Goal: Transaction & Acquisition: Obtain resource

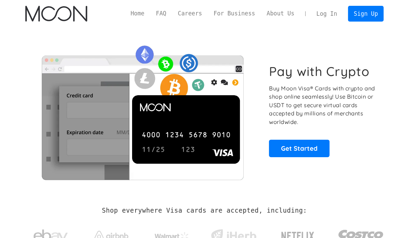
click at [332, 15] on link "Log In" at bounding box center [327, 13] width 32 height 15
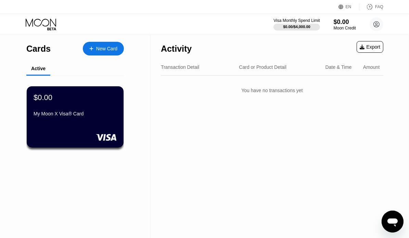
click at [89, 113] on div "My Moon X Visa® Card" at bounding box center [75, 113] width 83 height 5
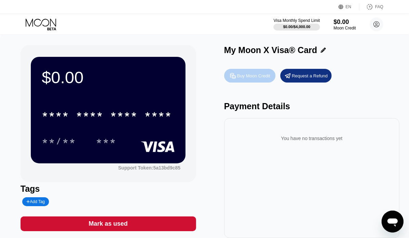
click at [259, 79] on div "Buy Moon Credit" at bounding box center [253, 76] width 33 height 6
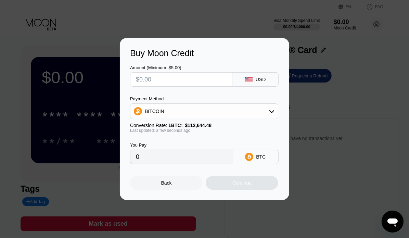
click at [249, 83] on div "USD" at bounding box center [255, 79] width 46 height 14
click at [258, 115] on div "BITCOIN" at bounding box center [203, 111] width 147 height 14
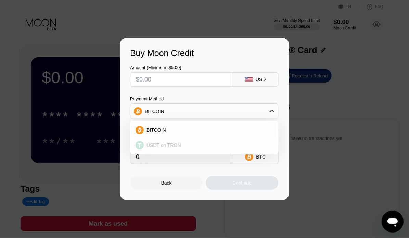
click at [161, 149] on div "USDT on TRON" at bounding box center [204, 145] width 144 height 14
type input "0.00"
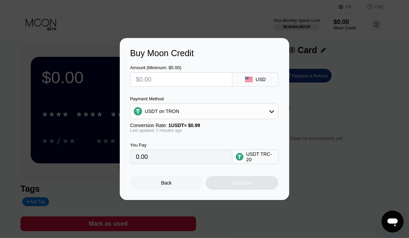
click at [201, 78] on input "text" at bounding box center [181, 80] width 91 height 14
type input "$2"
type input "2.02"
type input "$20"
type input "20.20"
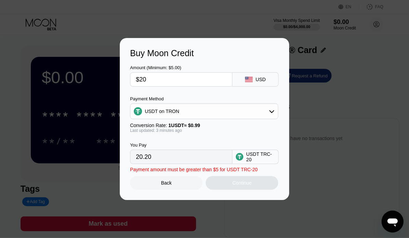
type input "$200"
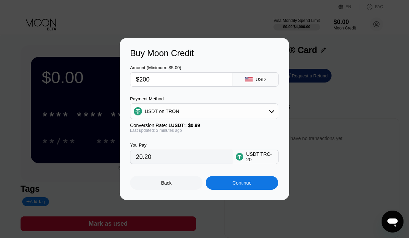
type input "202.02"
type input "$200"
drag, startPoint x: 177, startPoint y: 157, endPoint x: 128, endPoint y: 157, distance: 48.9
click at [128, 157] on div "Buy Moon Credit Amount (Minimum: $5.00) $200 USD Payment Method USDT on TRON Co…" at bounding box center [204, 119] width 169 height 162
click at [243, 183] on div "Continue" at bounding box center [241, 182] width 19 height 5
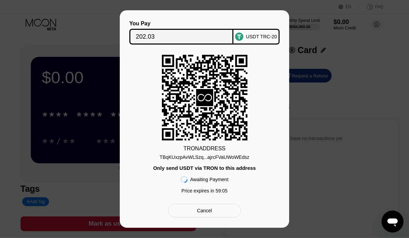
click at [126, 73] on div "You Pay 202.03 USDT TRC-20 TRON ADDRESS TBqKUxzpAvWLSzq...ajrcFVaUWoWEdsz Only …" at bounding box center [204, 118] width 169 height 217
click at [220, 159] on div "TBqKUxzpAvWLSzq...ajrcFVaUWoWEdsz" at bounding box center [204, 156] width 90 height 5
click at [177, 35] on input "202.03" at bounding box center [181, 37] width 91 height 14
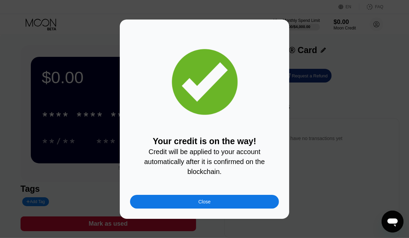
click at [183, 208] on div "Close" at bounding box center [204, 202] width 149 height 14
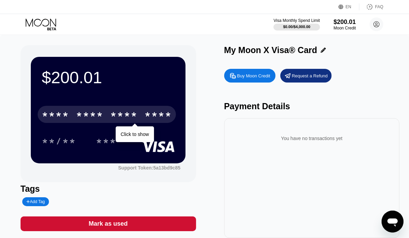
click at [110, 119] on div "* * * *" at bounding box center [123, 115] width 27 height 11
click at [97, 117] on div "* * * *" at bounding box center [89, 115] width 27 height 11
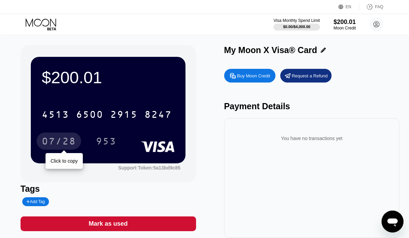
click at [66, 146] on div "07/28" at bounding box center [59, 141] width 34 height 11
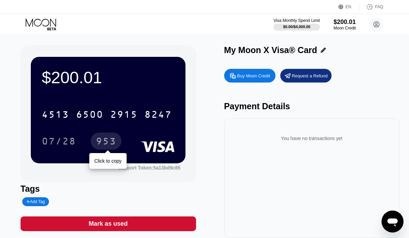
click at [112, 145] on div "953" at bounding box center [106, 141] width 21 height 11
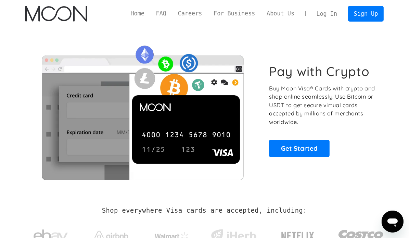
click at [323, 13] on link "Log In" at bounding box center [327, 13] width 32 height 15
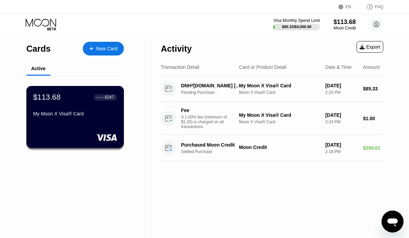
click at [71, 112] on div "$113.68 ● ● ● ● 8247 My Moon X Visa® Card" at bounding box center [75, 106] width 84 height 26
